Goal: Navigation & Orientation: Find specific page/section

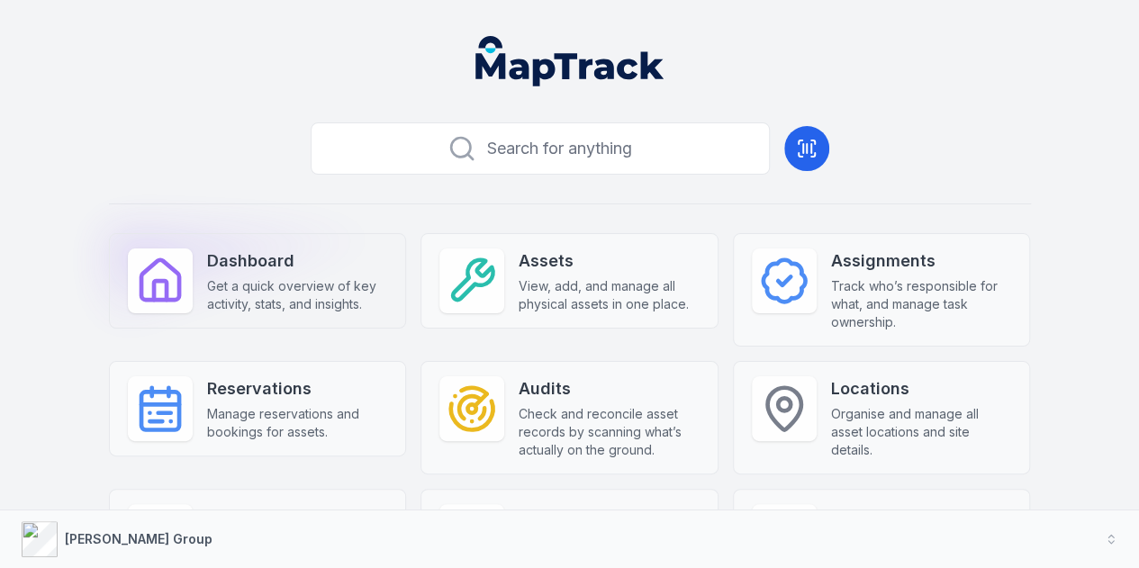
click at [234, 302] on span "Get a quick overview of key activity, stats, and insights." at bounding box center [297, 295] width 181 height 36
